Goal: Task Accomplishment & Management: Use online tool/utility

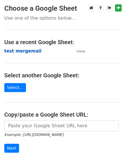
click at [18, 52] on strong "test mergemail" at bounding box center [22, 50] width 37 height 5
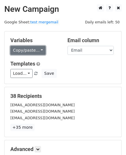
click at [29, 52] on link "Copy/paste..." at bounding box center [27, 50] width 35 height 9
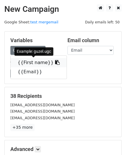
click at [28, 64] on link "{{First name}}" at bounding box center [39, 62] width 56 height 9
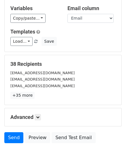
scroll to position [68, 0]
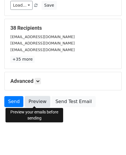
click at [34, 102] on link "Preview" at bounding box center [37, 101] width 25 height 11
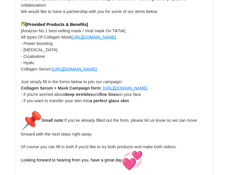
scroll to position [8003, 0]
